Goal: Information Seeking & Learning: Find specific page/section

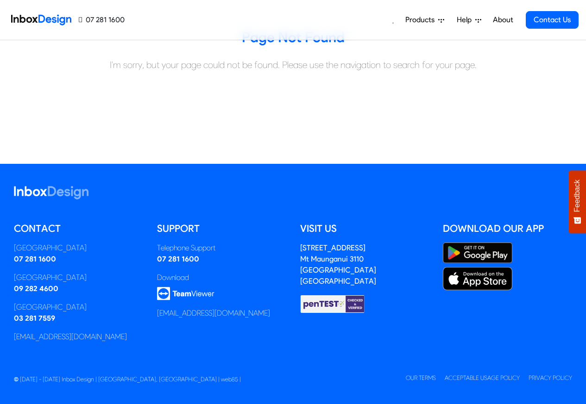
scroll to position [103, 0]
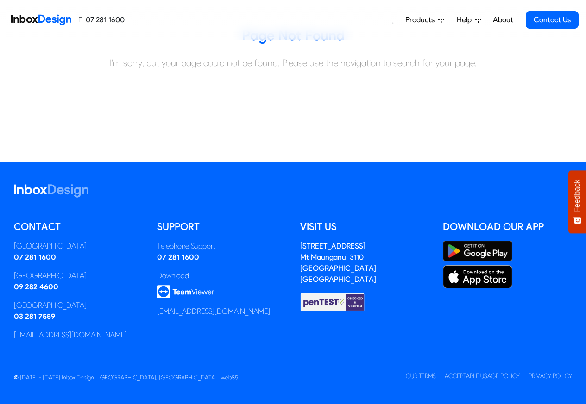
click at [440, 21] on icon at bounding box center [441, 20] width 6 height 6
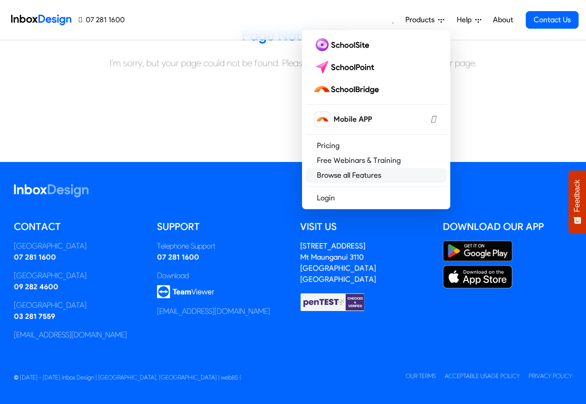
click at [338, 169] on link "Browse all Features" at bounding box center [376, 175] width 141 height 15
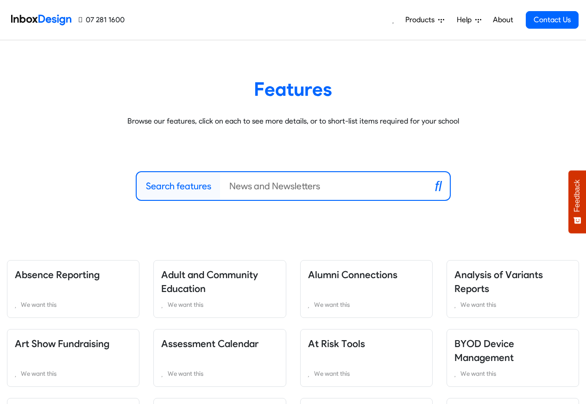
click at [264, 185] on input "Search features" at bounding box center [323, 186] width 207 height 28
paste input "Inbox"
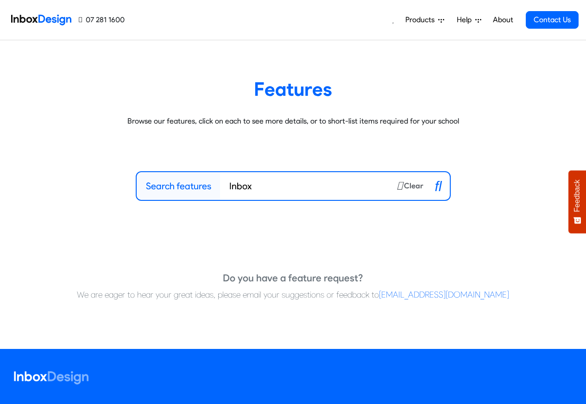
type input "Inbox"
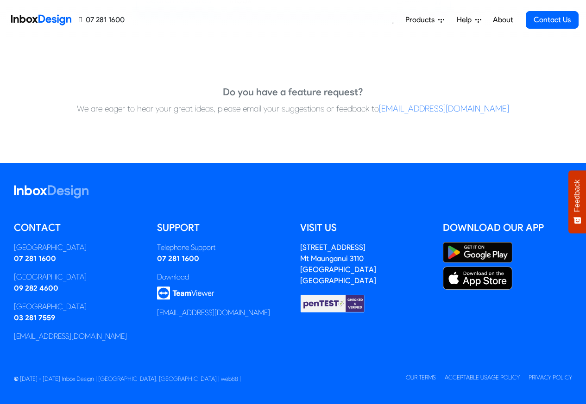
scroll to position [187, 0]
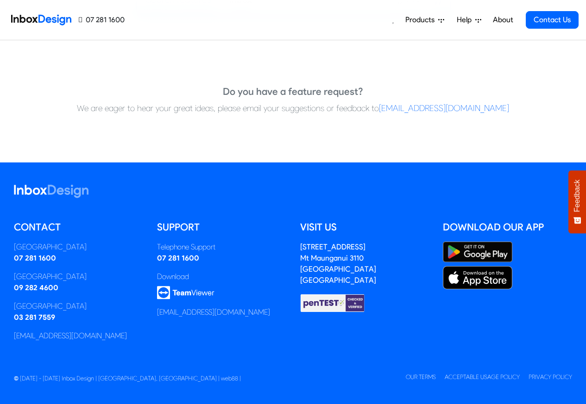
click at [450, 21] on li "Products Mobile APP Pricing Free Webinars & Training Browse all Features Login" at bounding box center [424, 20] width 51 height 19
